Goal: Task Accomplishment & Management: Manage account settings

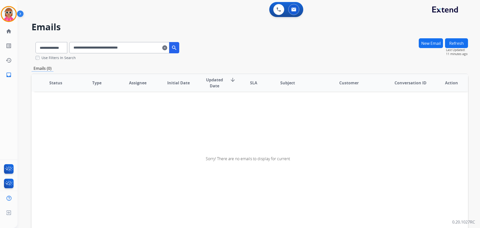
select select "**********"
click at [291, 11] on button at bounding box center [293, 9] width 11 height 11
click at [282, 13] on button at bounding box center [278, 9] width 11 height 11
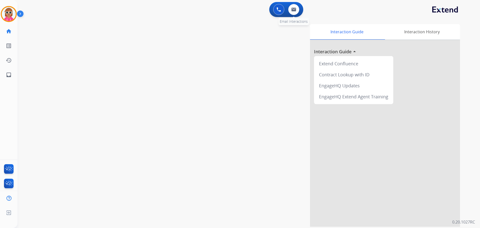
click at [300, 14] on div "0 Email Interactions" at bounding box center [293, 9] width 15 height 11
click at [294, 11] on img at bounding box center [293, 10] width 5 height 4
select select "**********"
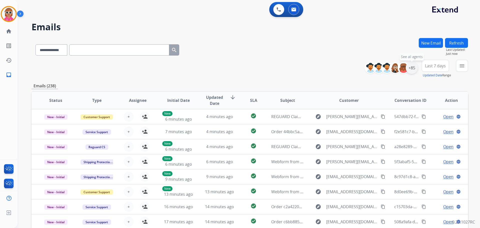
click at [416, 67] on div "+85" at bounding box center [412, 68] width 12 height 12
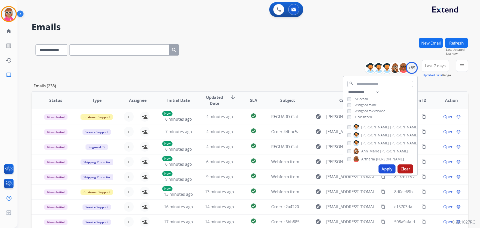
drag, startPoint x: 364, startPoint y: 104, endPoint x: 365, endPoint y: 110, distance: 6.4
click at [363, 105] on span "Assigned to me" at bounding box center [366, 105] width 22 height 4
click at [365, 116] on span "Unassigned" at bounding box center [363, 117] width 17 height 4
click at [370, 92] on select "**********" at bounding box center [364, 92] width 35 height 6
select select "**********"
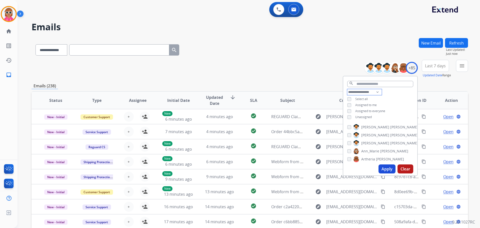
click at [347, 89] on select "**********" at bounding box center [364, 92] width 35 height 6
click at [388, 93] on div "**********" at bounding box center [380, 102] width 74 height 26
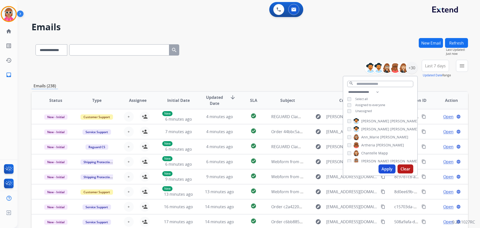
click at [366, 121] on span "[PERSON_NAME]" at bounding box center [375, 121] width 28 height 5
click at [368, 127] on span "[PERSON_NAME]" at bounding box center [375, 129] width 28 height 5
click at [369, 136] on span "Ann_Marie" at bounding box center [370, 137] width 18 height 5
click at [371, 145] on span "Artheria" at bounding box center [368, 145] width 14 height 5
click at [371, 152] on span "Chantelle" at bounding box center [369, 153] width 16 height 5
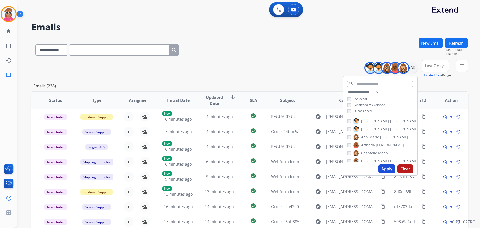
click at [373, 151] on span "Chantelle" at bounding box center [369, 153] width 16 height 5
click at [374, 134] on span "Deambrana" at bounding box center [371, 135] width 20 height 5
click at [374, 141] on span "DeShawn" at bounding box center [369, 143] width 16 height 5
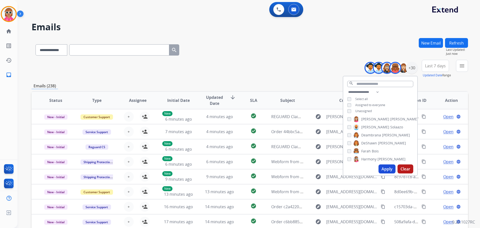
click at [373, 151] on span "Bois" at bounding box center [375, 151] width 7 height 5
click at [373, 149] on span "Bois" at bounding box center [375, 151] width 7 height 5
click at [377, 141] on span "[PERSON_NAME]" at bounding box center [391, 142] width 28 height 5
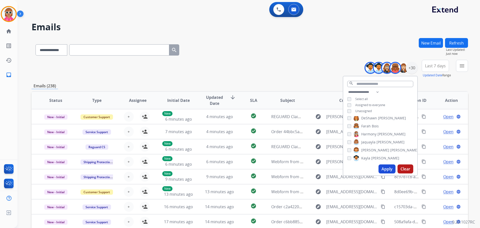
click at [374, 156] on span "[PERSON_NAME]" at bounding box center [385, 158] width 28 height 5
click at [374, 133] on span "[PERSON_NAME]" at bounding box center [385, 133] width 28 height 5
click at [373, 148] on span "Keyanta" at bounding box center [368, 149] width 14 height 5
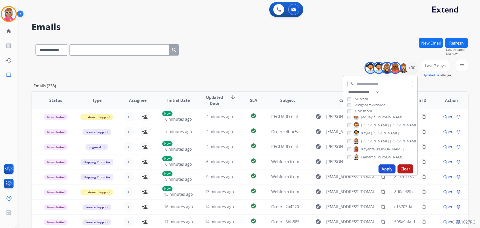
click at [373, 155] on span "Lamarco" at bounding box center [368, 157] width 14 height 5
click at [371, 140] on span "[PERSON_NAME]" at bounding box center [375, 140] width 28 height 5
click at [372, 147] on label "[PERSON_NAME]" at bounding box center [377, 148] width 49 height 6
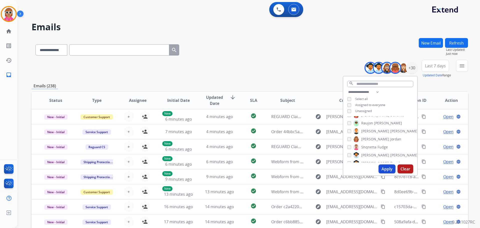
click at [390, 129] on span "[PERSON_NAME]" at bounding box center [404, 131] width 28 height 5
click at [369, 139] on span "[PERSON_NAME]" at bounding box center [375, 139] width 28 height 5
drag, startPoint x: 369, startPoint y: 146, endPoint x: 366, endPoint y: 143, distance: 3.7
click at [368, 146] on span "Shqnetta" at bounding box center [368, 147] width 15 height 5
click at [365, 137] on span "[PERSON_NAME]" at bounding box center [375, 139] width 28 height 5
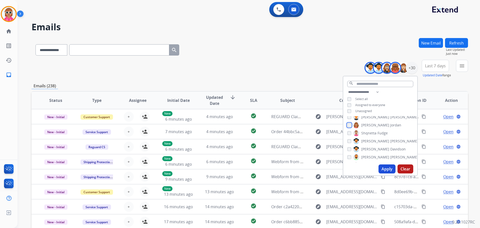
scroll to position [175, 0]
click at [373, 130] on span "[PERSON_NAME]" at bounding box center [375, 130] width 28 height 5
click at [369, 138] on span "[PERSON_NAME]" at bounding box center [375, 138] width 28 height 5
click at [390, 147] on span "[PERSON_NAME]" at bounding box center [404, 146] width 28 height 5
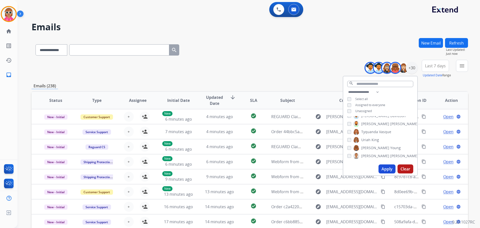
click at [375, 130] on span "Tyquanda" at bounding box center [369, 131] width 17 height 5
click at [370, 140] on label "[PERSON_NAME]" at bounding box center [366, 140] width 26 height 6
drag, startPoint x: 372, startPoint y: 147, endPoint x: 372, endPoint y: 150, distance: 2.6
click at [372, 148] on span "[PERSON_NAME]" at bounding box center [375, 147] width 28 height 5
click at [373, 156] on span "[PERSON_NAME]" at bounding box center [375, 155] width 28 height 5
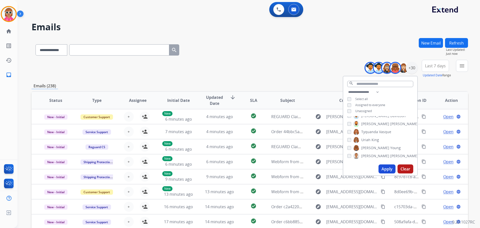
click at [383, 169] on button "Apply" at bounding box center [387, 168] width 17 height 9
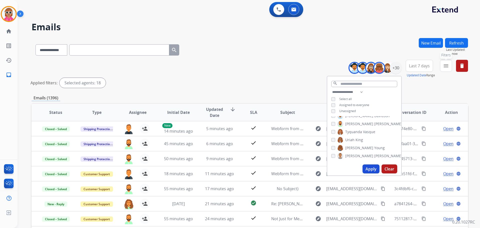
click at [446, 70] on button "menu Filters" at bounding box center [446, 66] width 12 height 12
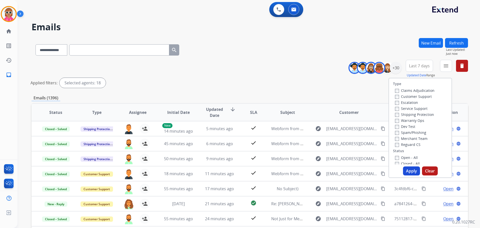
click at [426, 96] on label "Customer Support" at bounding box center [413, 96] width 37 height 5
click at [418, 116] on label "Shipping Protection" at bounding box center [414, 114] width 39 height 5
click at [414, 147] on div "Reguard CS" at bounding box center [415, 144] width 40 height 6
drag, startPoint x: 407, startPoint y: 144, endPoint x: 405, endPoint y: 147, distance: 3.3
click at [406, 144] on label "Reguard CS" at bounding box center [408, 144] width 26 height 5
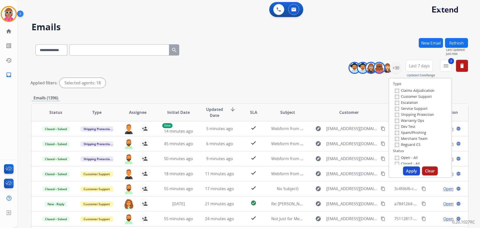
drag, startPoint x: 399, startPoint y: 157, endPoint x: 404, endPoint y: 164, distance: 8.5
click at [399, 157] on label "Open - All" at bounding box center [406, 157] width 23 height 5
click at [409, 171] on button "Apply" at bounding box center [411, 170] width 17 height 9
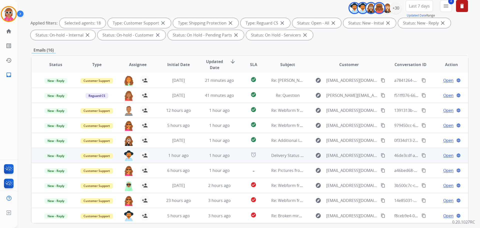
scroll to position [81, 0]
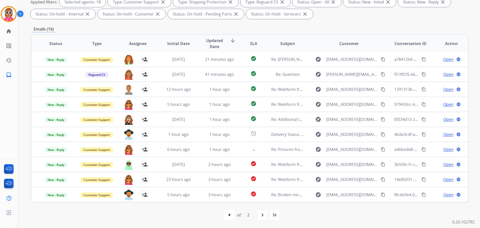
click at [132, 43] on span "Assignee" at bounding box center [138, 44] width 18 height 6
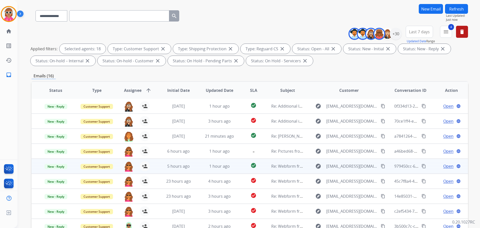
scroll to position [75, 0]
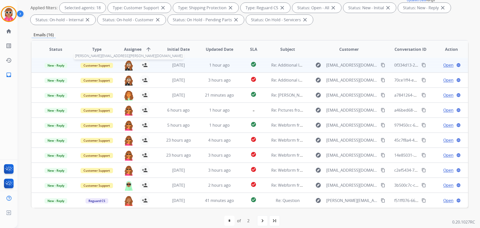
click at [125, 63] on img at bounding box center [129, 65] width 10 height 11
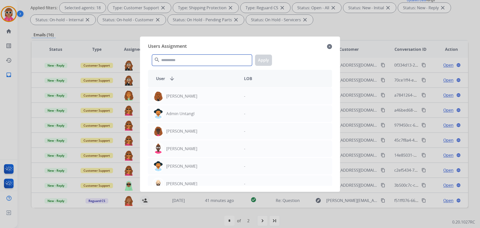
click at [175, 60] on input "text" at bounding box center [202, 60] width 100 height 11
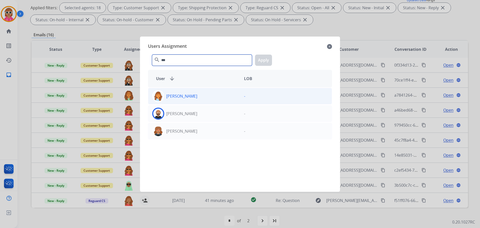
type input "***"
click at [194, 103] on div "[PERSON_NAME] -" at bounding box center [240, 96] width 184 height 17
click at [263, 62] on button "Apply" at bounding box center [263, 60] width 17 height 11
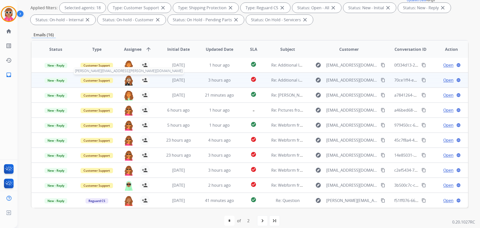
click at [126, 77] on img at bounding box center [129, 80] width 10 height 11
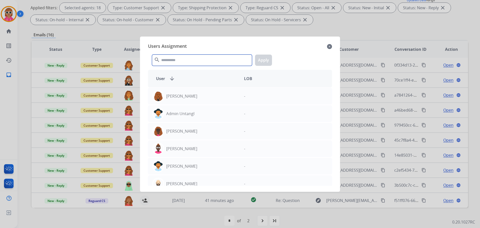
click at [180, 57] on input "text" at bounding box center [202, 60] width 100 height 11
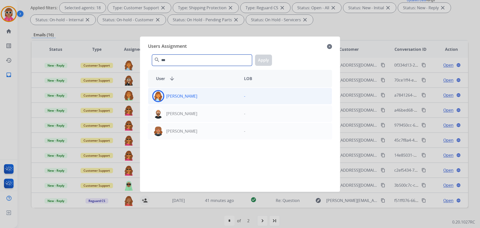
type input "***"
click at [193, 98] on p "[PERSON_NAME]" at bounding box center [181, 96] width 31 height 6
click at [266, 62] on button "Apply" at bounding box center [263, 60] width 17 height 11
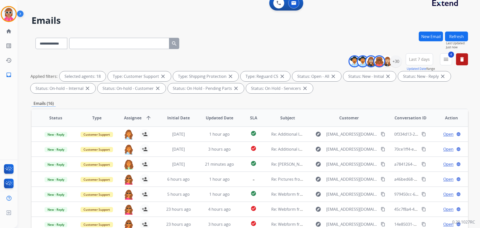
scroll to position [0, 0]
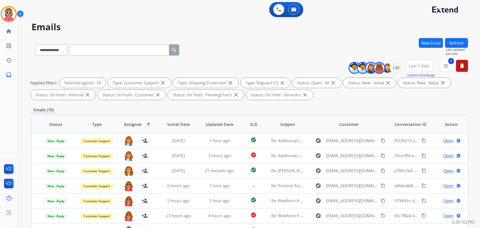
click at [455, 40] on button "Refresh" at bounding box center [456, 43] width 23 height 10
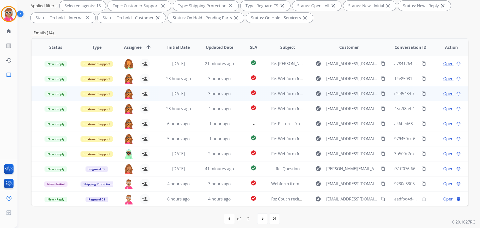
scroll to position [81, 0]
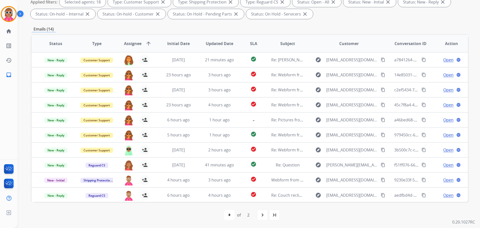
drag, startPoint x: 257, startPoint y: 44, endPoint x: 253, endPoint y: 46, distance: 4.7
click at [255, 44] on th "SLA" at bounding box center [249, 44] width 27 height 18
click at [253, 46] on span "SLA" at bounding box center [253, 44] width 7 height 6
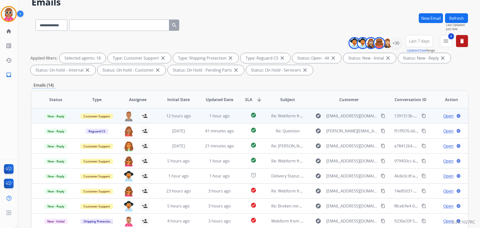
scroll to position [25, 0]
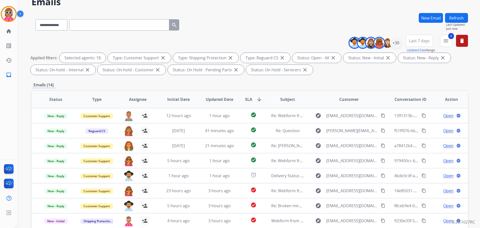
click at [252, 98] on span "SLA arrow_downward" at bounding box center [253, 99] width 17 height 6
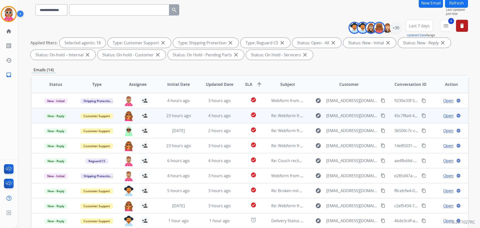
scroll to position [81, 0]
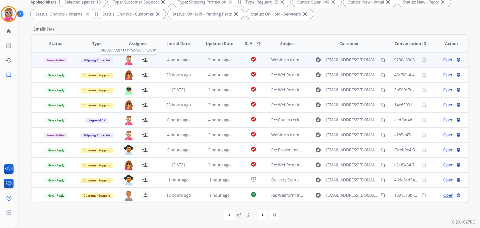
click at [127, 59] on img at bounding box center [129, 60] width 10 height 11
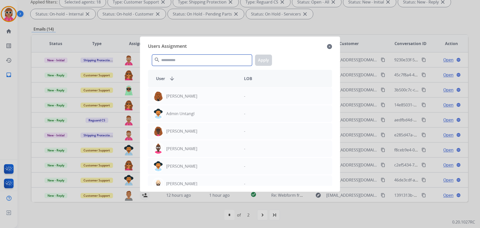
click at [179, 61] on input "text" at bounding box center [202, 60] width 100 height 11
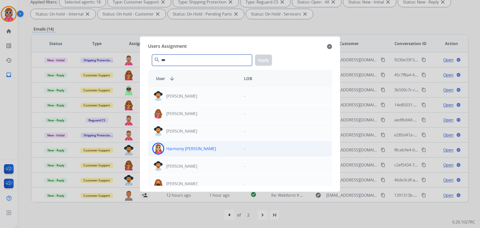
type input "***"
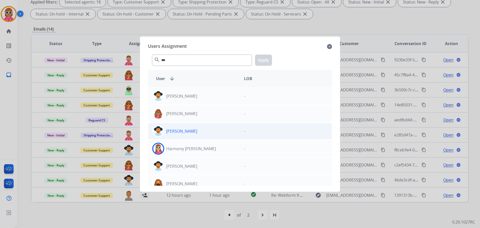
drag, startPoint x: 203, startPoint y: 150, endPoint x: 210, endPoint y: 138, distance: 14.3
click at [203, 150] on div "Harmony [PERSON_NAME]" at bounding box center [194, 149] width 92 height 12
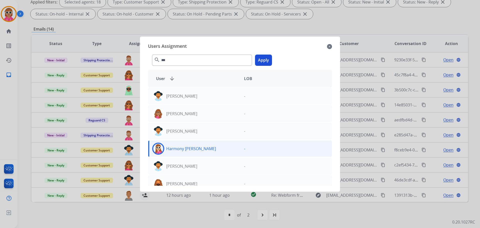
click at [255, 61] on div "*** search Apply" at bounding box center [240, 59] width 184 height 17
click at [261, 60] on button "Apply" at bounding box center [263, 60] width 17 height 11
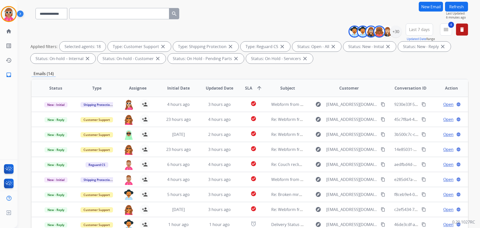
scroll to position [0, 0]
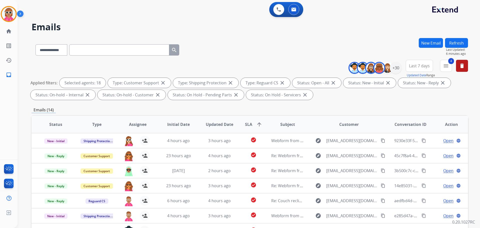
click at [463, 43] on button "Refresh" at bounding box center [456, 43] width 23 height 10
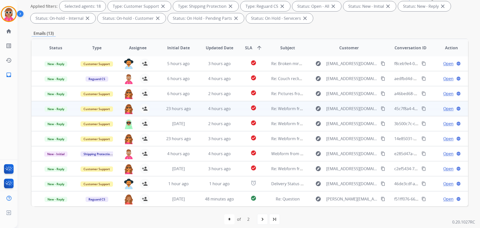
scroll to position [81, 0]
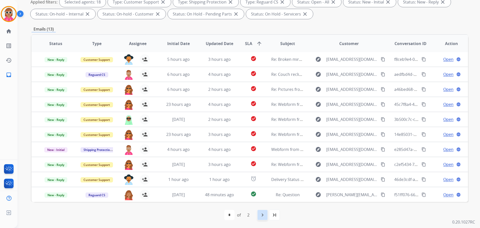
click at [263, 214] on mat-icon "navigate_next" at bounding box center [263, 215] width 6 height 6
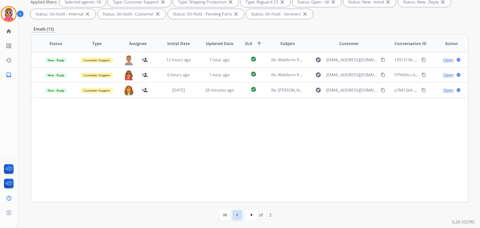
click at [239, 218] on div "navigate_before" at bounding box center [237, 214] width 11 height 11
select select "*"
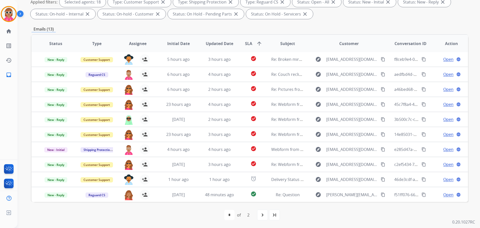
click at [56, 46] on span "Status" at bounding box center [55, 44] width 13 height 6
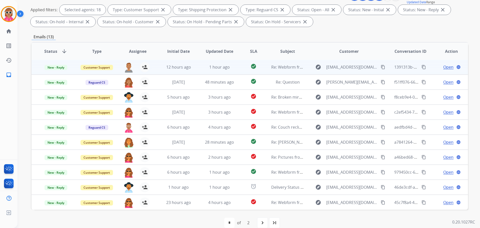
scroll to position [75, 0]
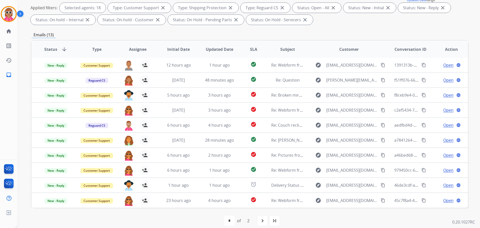
click at [251, 47] on th "SLA" at bounding box center [249, 50] width 27 height 18
click at [251, 48] on span "SLA" at bounding box center [253, 49] width 7 height 6
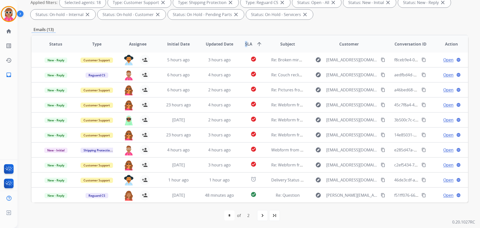
scroll to position [81, 0]
click at [225, 49] on th "Updated Date" at bounding box center [215, 44] width 41 height 18
click at [250, 44] on span "SLA arrow_upward" at bounding box center [253, 44] width 17 height 6
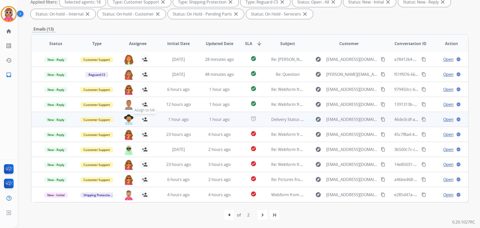
click at [143, 118] on mat-icon "person_add" at bounding box center [145, 119] width 6 height 6
click at [127, 120] on img at bounding box center [129, 119] width 10 height 11
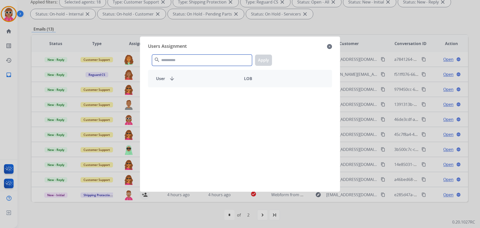
click at [181, 57] on input "text" at bounding box center [202, 60] width 100 height 11
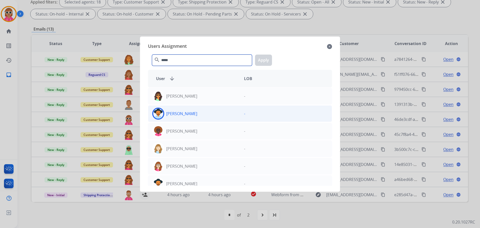
type input "*****"
drag, startPoint x: 185, startPoint y: 117, endPoint x: 185, endPoint y: 114, distance: 2.6
click at [185, 116] on div "[PERSON_NAME]" at bounding box center [194, 114] width 92 height 12
click at [261, 59] on button "Apply" at bounding box center [263, 60] width 17 height 11
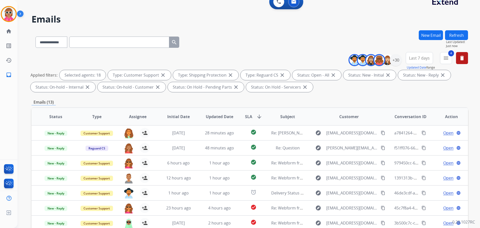
scroll to position [6, 0]
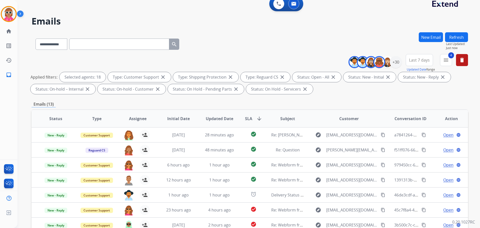
click at [467, 36] on button "Refresh" at bounding box center [456, 37] width 23 height 10
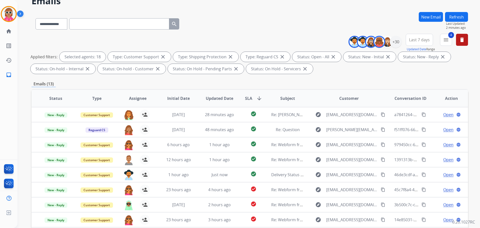
scroll to position [0, 0]
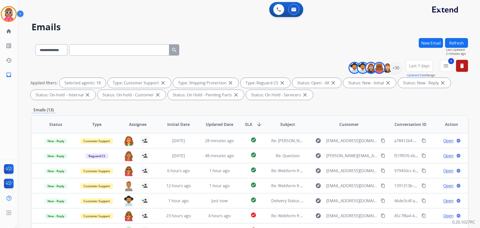
click at [458, 45] on button "Refresh" at bounding box center [456, 43] width 23 height 10
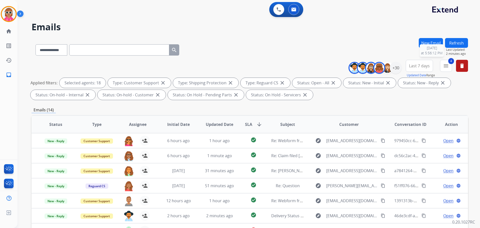
click at [457, 44] on button "Refresh" at bounding box center [456, 43] width 23 height 10
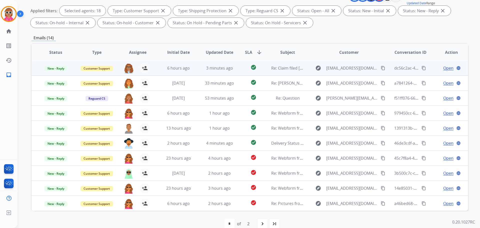
scroll to position [75, 0]
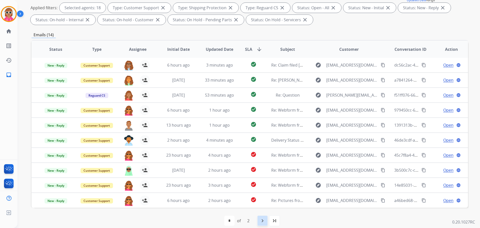
click at [262, 222] on mat-icon "navigate_next" at bounding box center [263, 221] width 6 height 6
select select "*"
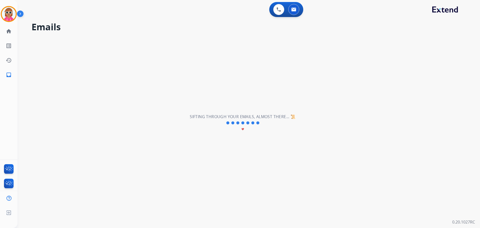
scroll to position [0, 0]
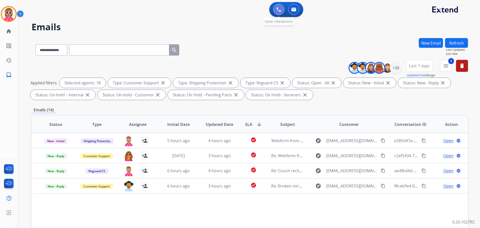
click at [275, 8] on button at bounding box center [278, 9] width 11 height 11
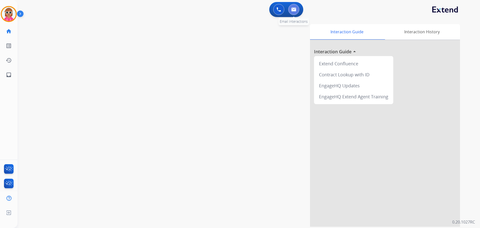
click at [297, 13] on button at bounding box center [293, 9] width 11 height 11
select select "**********"
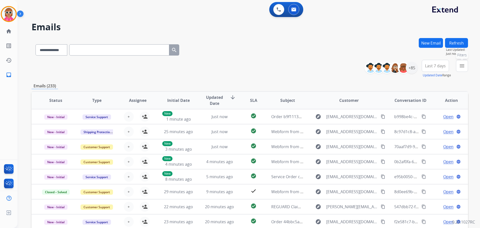
click at [461, 67] on mat-icon "menu" at bounding box center [462, 66] width 6 height 6
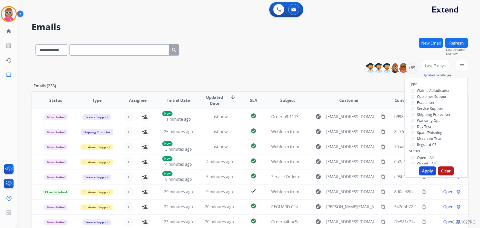
click at [425, 97] on label "Customer Support" at bounding box center [429, 96] width 37 height 5
click at [430, 115] on label "Shipping Protection" at bounding box center [430, 114] width 39 height 5
click at [425, 148] on div "Type Claims Adjudication Customer Support Escalation Service Support Shipping P…" at bounding box center [436, 121] width 63 height 86
drag, startPoint x: 426, startPoint y: 144, endPoint x: 423, endPoint y: 149, distance: 5.6
click at [426, 145] on label "Reguard CS" at bounding box center [424, 144] width 26 height 5
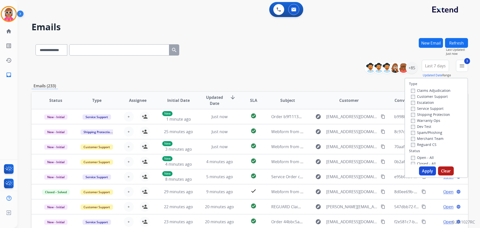
drag, startPoint x: 419, startPoint y: 159, endPoint x: 421, endPoint y: 162, distance: 3.0
click at [420, 159] on label "Open - All" at bounding box center [422, 157] width 23 height 5
click at [421, 169] on button "Apply" at bounding box center [427, 170] width 17 height 9
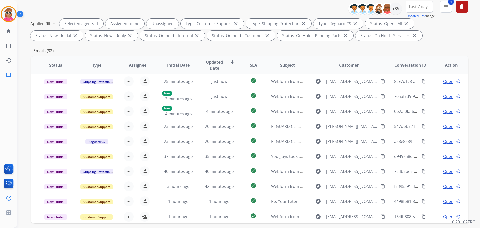
scroll to position [6, 0]
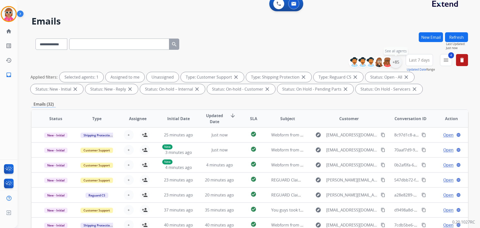
click at [396, 65] on div "+85" at bounding box center [396, 62] width 12 height 12
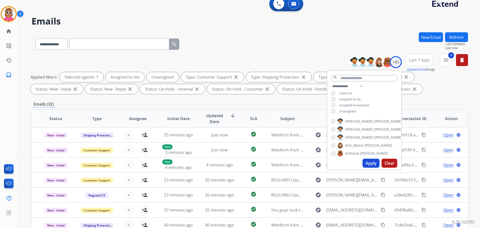
click at [350, 96] on div "**********" at bounding box center [364, 99] width 74 height 32
click at [350, 100] on span "Assigned to me" at bounding box center [350, 99] width 22 height 4
drag, startPoint x: 369, startPoint y: 164, endPoint x: 367, endPoint y: 162, distance: 2.9
click at [368, 164] on button "Apply" at bounding box center [371, 163] width 17 height 9
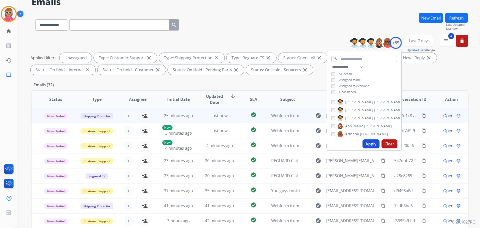
scroll to position [1, 0]
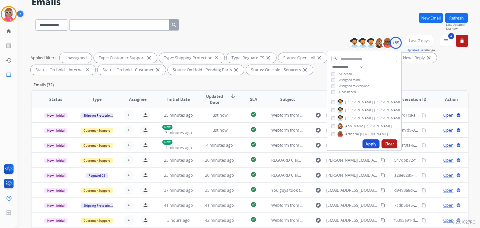
click at [242, 85] on div "Emails (32)" at bounding box center [250, 85] width 437 height 6
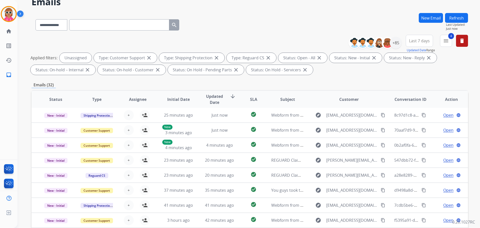
click at [250, 100] on span "SLA" at bounding box center [253, 99] width 7 height 6
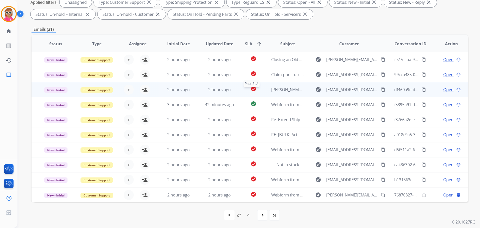
scroll to position [81, 0]
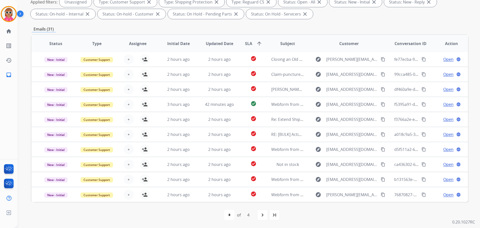
click at [261, 214] on mat-icon "navigate_next" at bounding box center [263, 215] width 6 height 6
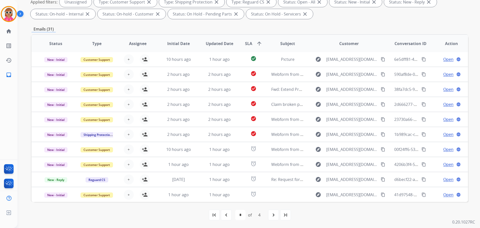
click at [271, 214] on mat-icon "navigate_next" at bounding box center [274, 215] width 6 height 6
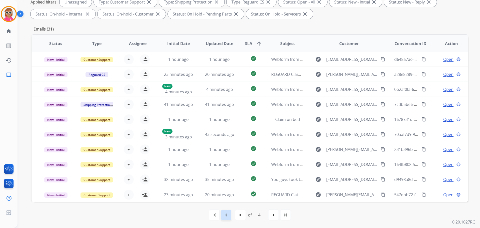
click at [223, 218] on div "navigate_before" at bounding box center [226, 214] width 11 height 11
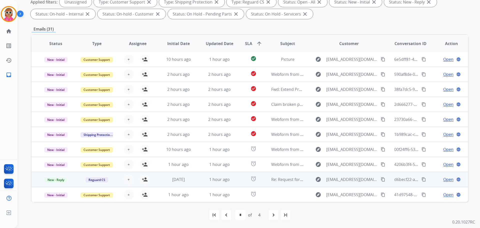
scroll to position [0, 0]
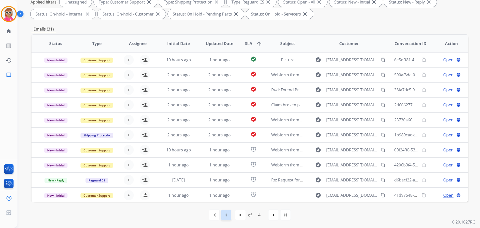
click at [231, 215] on div "first_page navigate_before * * * * of 4 navigate_next last_page" at bounding box center [250, 215] width 437 height 10
click at [230, 214] on div "navigate_before" at bounding box center [226, 214] width 11 height 11
select select "*"
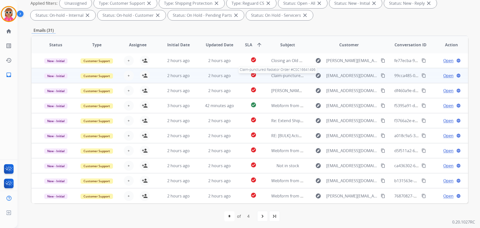
scroll to position [81, 0]
